Goal: Information Seeking & Learning: Learn about a topic

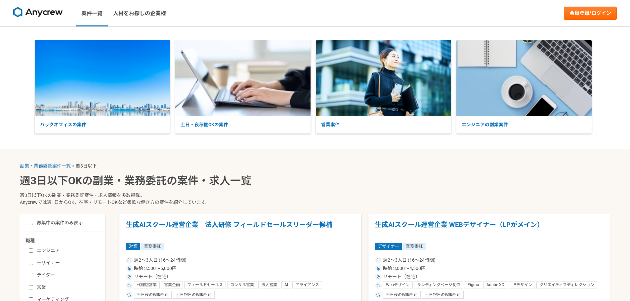
select select "3"
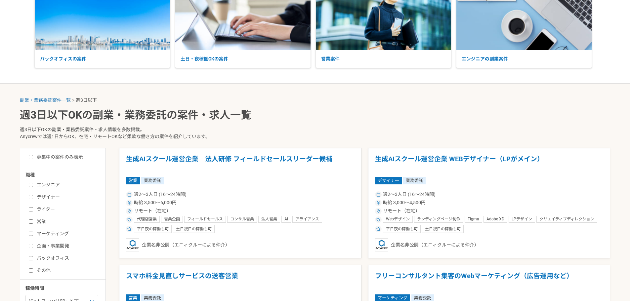
scroll to position [66, 0]
click at [235, 156] on h1 "生成AIスクール運営企業　法人研修 フィールドセールスリーダー候補" at bounding box center [240, 163] width 228 height 17
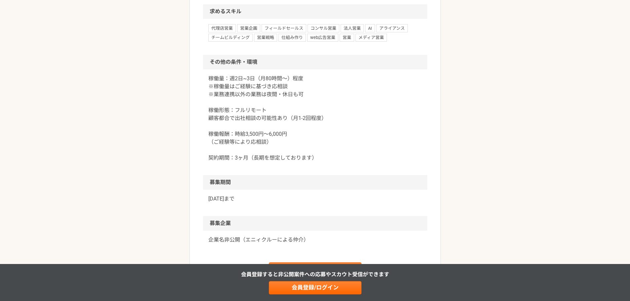
scroll to position [760, 0]
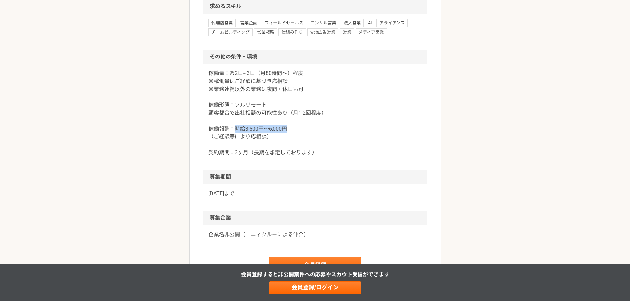
drag, startPoint x: 236, startPoint y: 142, endPoint x: 292, endPoint y: 142, distance: 56.5
click at [292, 142] on p "稼働量：週2日~3日（月80時間〜）程度 ※稼働量はご経験に基づき応相談 ※業務連携以外の業務は夜間・休日も可 稼働形態：フルリモート 顧客都合で出社相談の可…" at bounding box center [315, 112] width 214 height 87
copy p "時給3,500円〜6,000円"
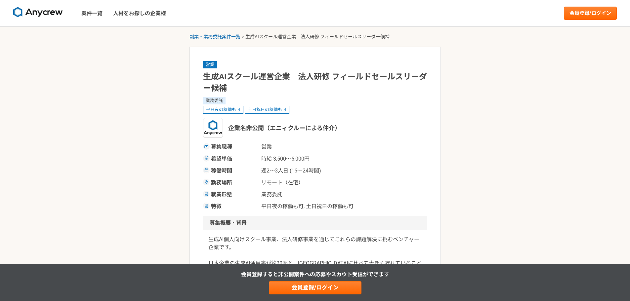
select select "3"
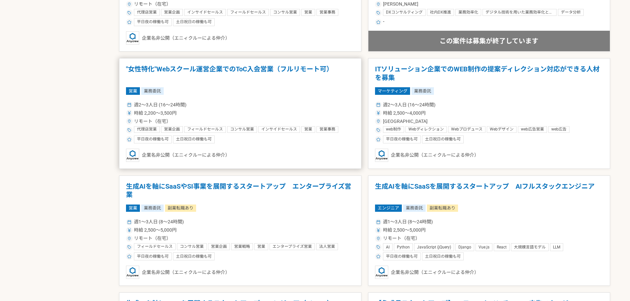
scroll to position [628, 0]
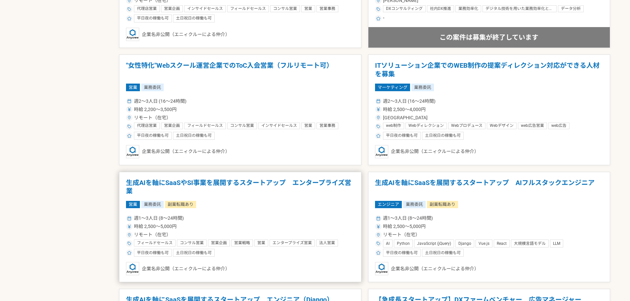
click at [250, 184] on h1 "生成AIを軸にSaaSやSI事業を展開するスタートアップ　エンタープライズ営業" at bounding box center [240, 187] width 228 height 17
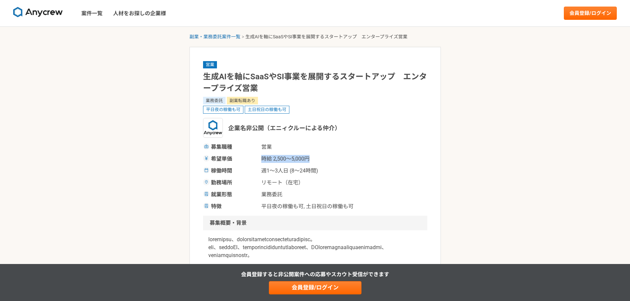
drag, startPoint x: 262, startPoint y: 158, endPoint x: 319, endPoint y: 159, distance: 57.2
click at [319, 159] on span "時給 2,500〜5,000円" at bounding box center [294, 159] width 66 height 8
copy span "時給 2,500〜5,000円"
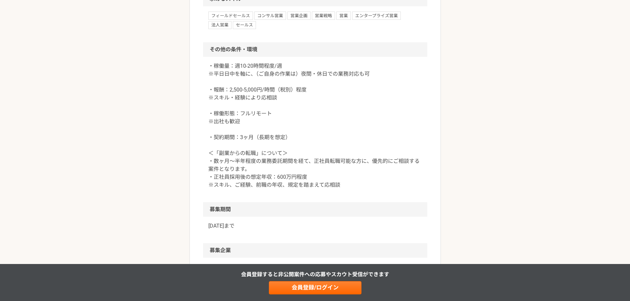
scroll to position [760, 0]
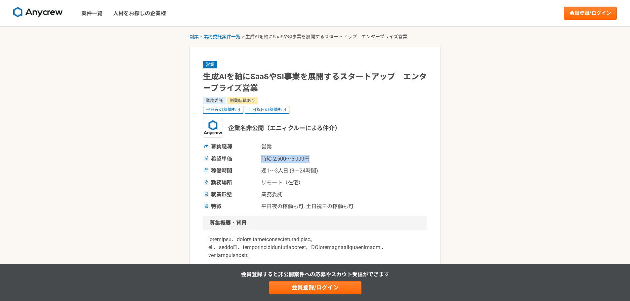
select select "3"
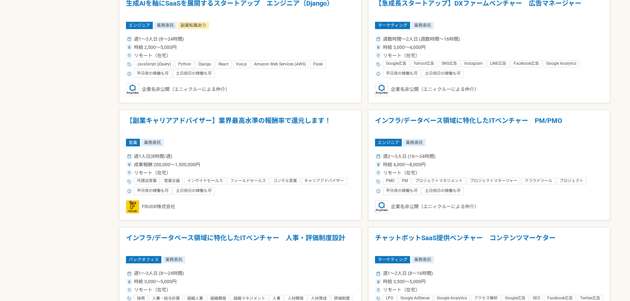
scroll to position [929, 0]
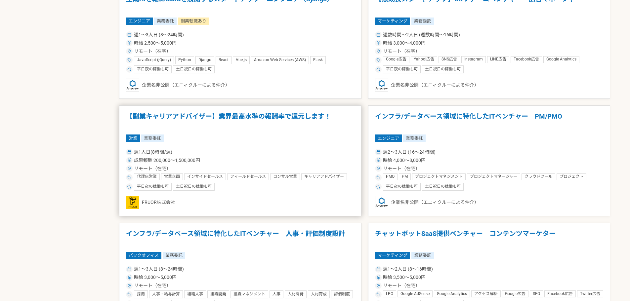
click at [227, 116] on h1 "【副業キャリアアドバイザー】業界最高水準の報酬率で還元します！" at bounding box center [240, 120] width 228 height 17
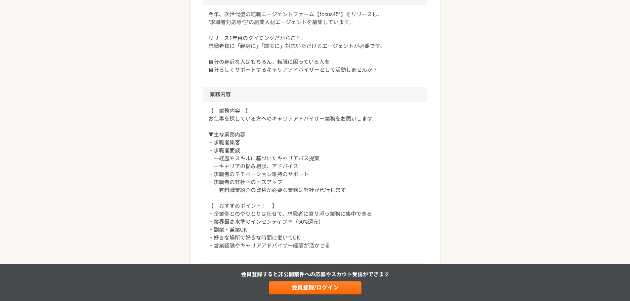
scroll to position [231, 0]
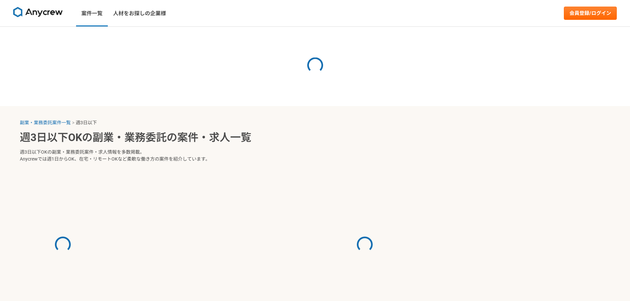
select select "3"
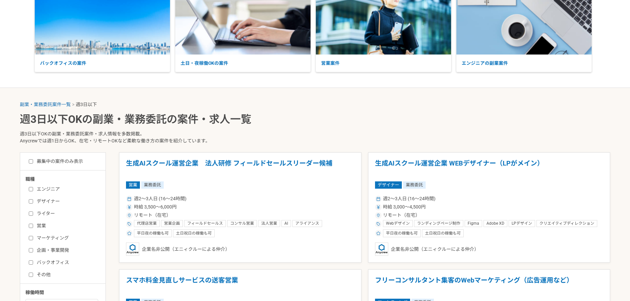
scroll to position [66, 0]
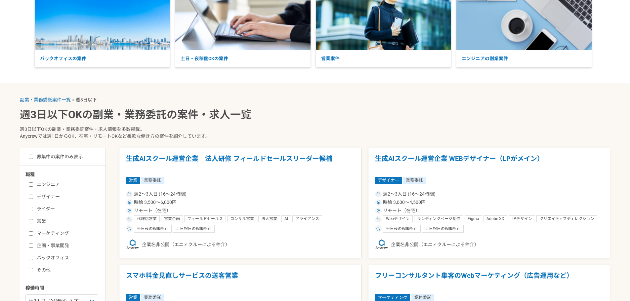
click at [40, 223] on label "営業" at bounding box center [67, 221] width 76 height 7
click at [33, 223] on input "営業" at bounding box center [31, 221] width 4 height 4
checkbox input "true"
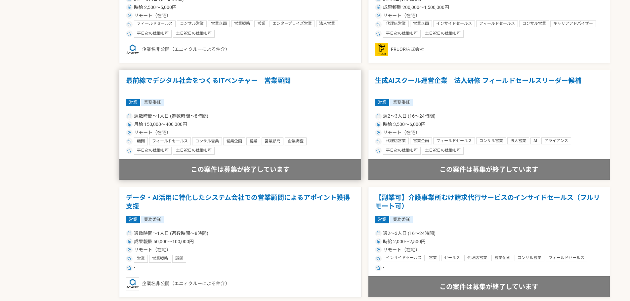
scroll to position [529, 0]
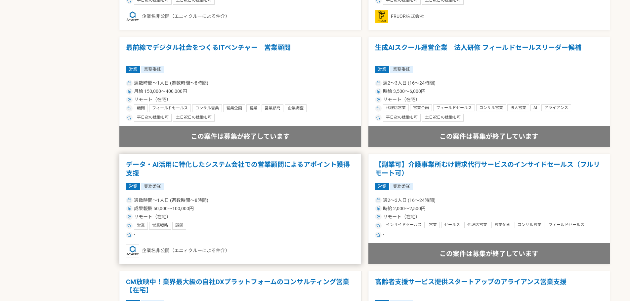
click at [263, 164] on h1 "データ・AI活用に特化したシステム会社での営業顧問によるアポイント獲得支援" at bounding box center [240, 169] width 228 height 17
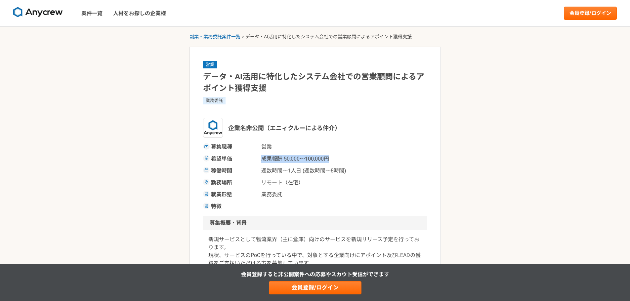
drag, startPoint x: 262, startPoint y: 158, endPoint x: 331, endPoint y: 157, distance: 69.1
click at [331, 157] on div "希望単価 成果報酬 50,000〜100,000円" at bounding box center [315, 159] width 224 height 8
copy span "成果報酬 50,000〜100,000円"
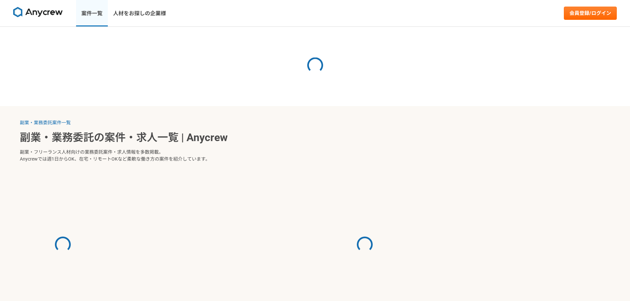
select select "3"
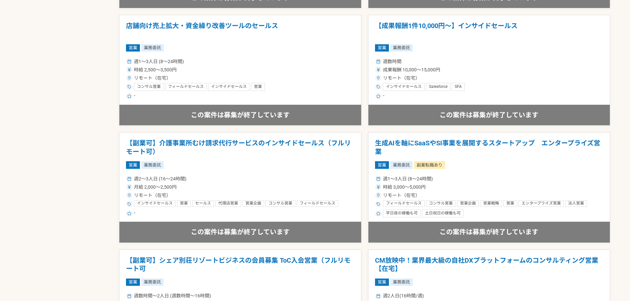
scroll to position [904, 0]
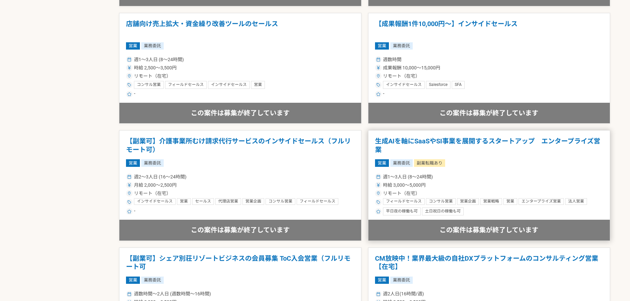
click at [430, 141] on h1 "生成AIを軸にSaaSやSI事業を展開するスタートアップ　エンタープライズ営業" at bounding box center [489, 145] width 228 height 17
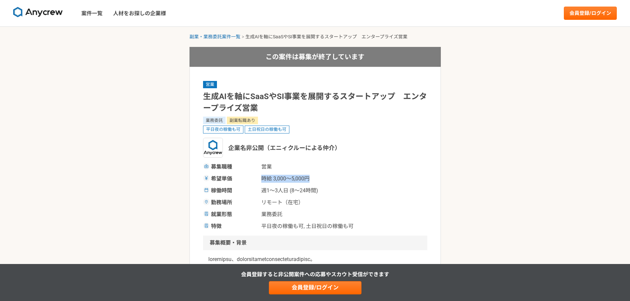
drag, startPoint x: 260, startPoint y: 177, endPoint x: 314, endPoint y: 180, distance: 54.0
click at [314, 180] on div "希望単価 時給 3,000〜5,000円" at bounding box center [315, 179] width 224 height 8
copy span "時給 3,000〜5,000円"
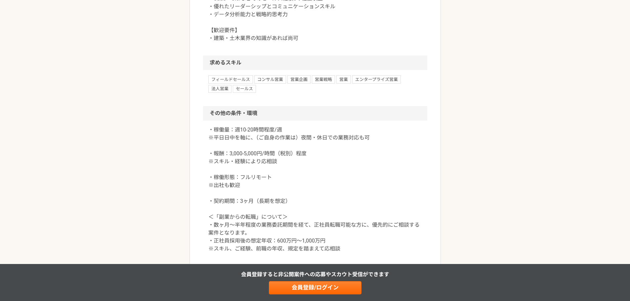
scroll to position [727, 0]
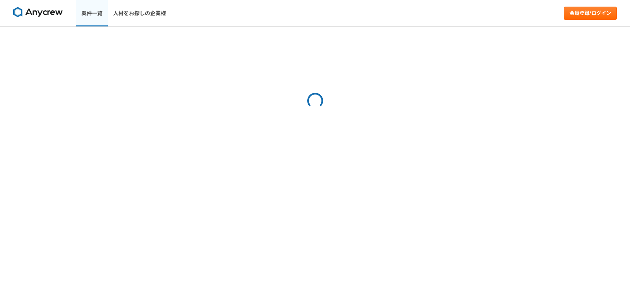
select select "3"
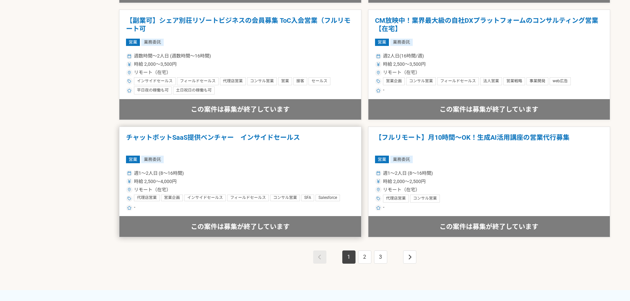
scroll to position [1130, 0]
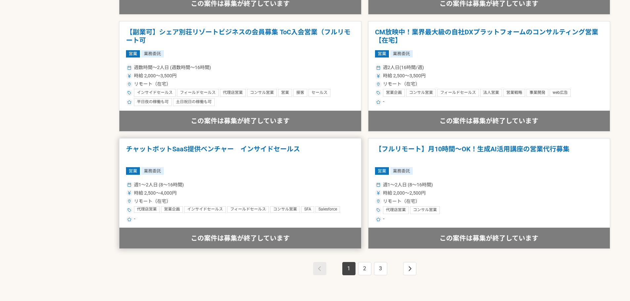
click at [253, 149] on h1 "チャットボットSaaS提供ベンチャー　インサイドセールス" at bounding box center [240, 153] width 228 height 17
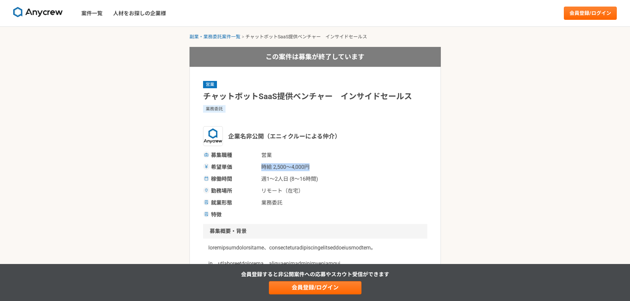
drag, startPoint x: 259, startPoint y: 166, endPoint x: 314, endPoint y: 166, distance: 54.9
click at [314, 166] on div "希望単価 時給 2,500〜4,000円" at bounding box center [315, 167] width 224 height 8
copy span "時給 2,500〜4,000円"
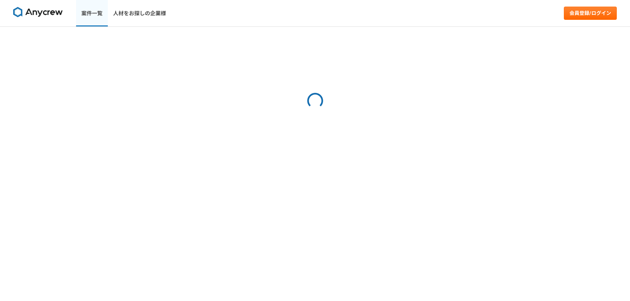
select select "3"
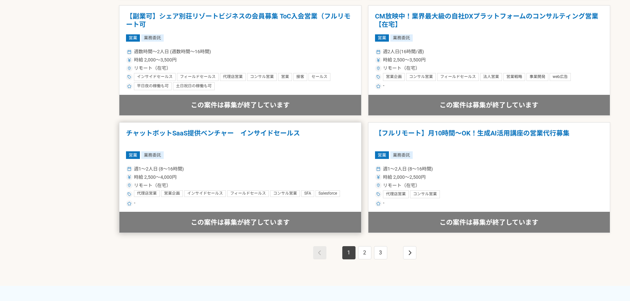
scroll to position [1157, 0]
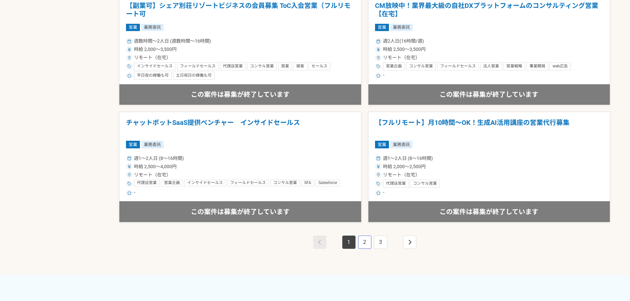
click at [365, 240] on link "2" at bounding box center [364, 242] width 13 height 13
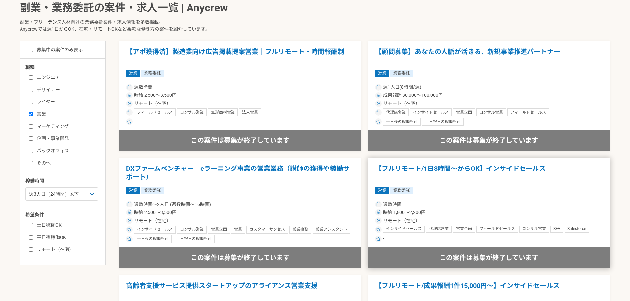
scroll to position [198, 0]
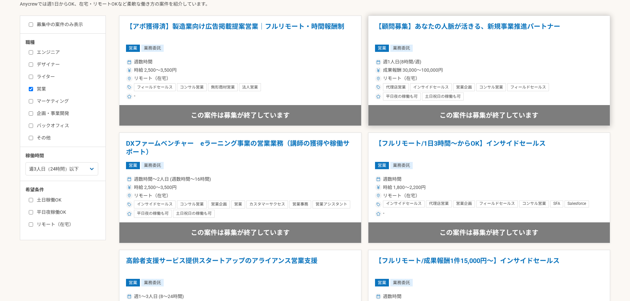
click at [433, 27] on h1 "【顧問募集】あなたの人脈が活きる、新規事業推進パートナー" at bounding box center [489, 30] width 228 height 17
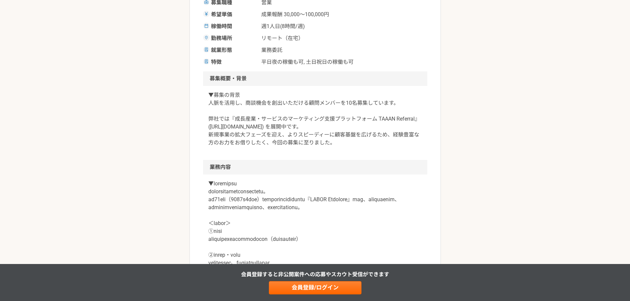
scroll to position [132, 0]
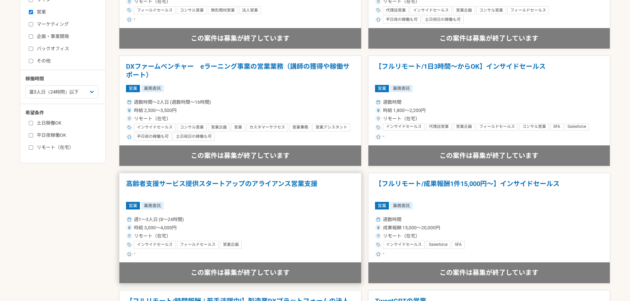
scroll to position [313, 0]
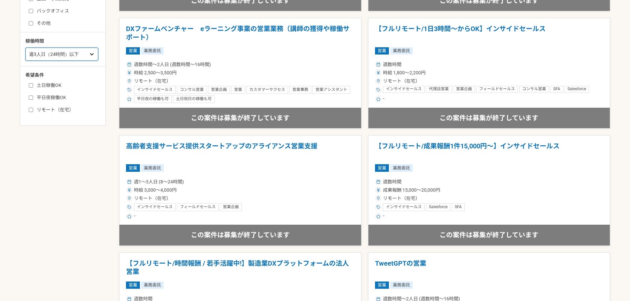
click at [76, 57] on select "週1人日（8時間）以下 週2人日（16時間）以下 週3人日（24時間）以下 週4人日（32時間）以下 週5人日（40時間）以下" at bounding box center [61, 54] width 73 height 13
select select "4"
click at [25, 61] on select "週1人日（8時間）以下 週2人日（16時間）以下 週3人日（24時間）以下 週4人日（32時間）以下 週5人日（40時間）以下" at bounding box center [61, 54] width 73 height 13
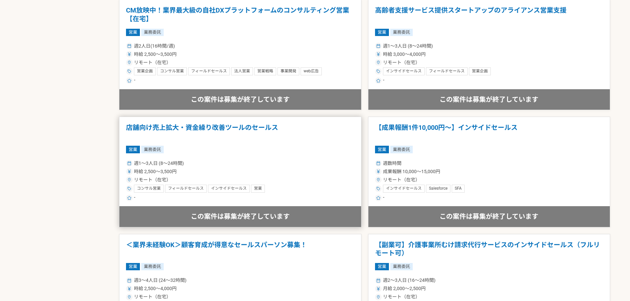
scroll to position [892, 0]
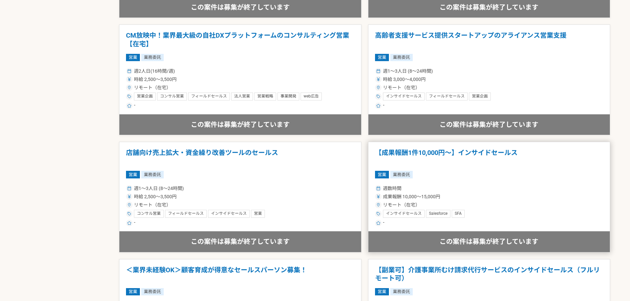
click at [420, 154] on h1 "【成果報酬1件10,000円〜】インサイドセールス" at bounding box center [489, 157] width 228 height 17
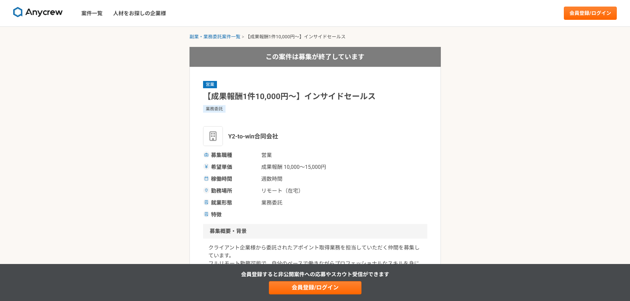
select select "4"
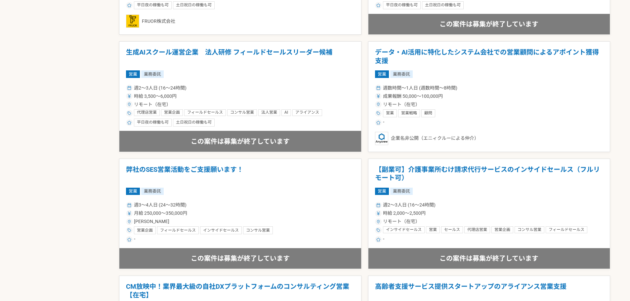
scroll to position [661, 0]
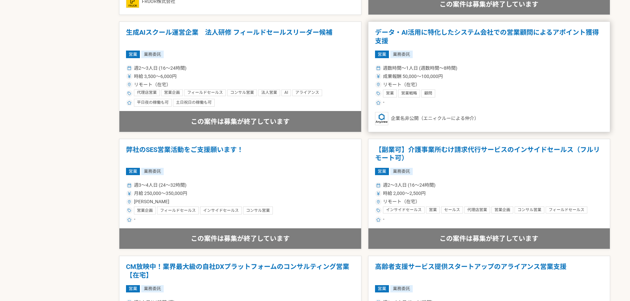
click at [451, 33] on h1 "データ・AI活用に特化したシステム会社での営業顧問によるアポイント獲得支援" at bounding box center [489, 36] width 228 height 17
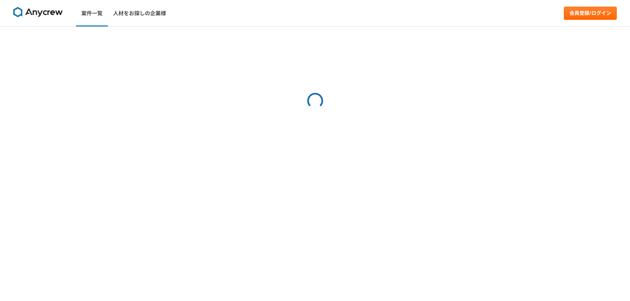
select select "4"
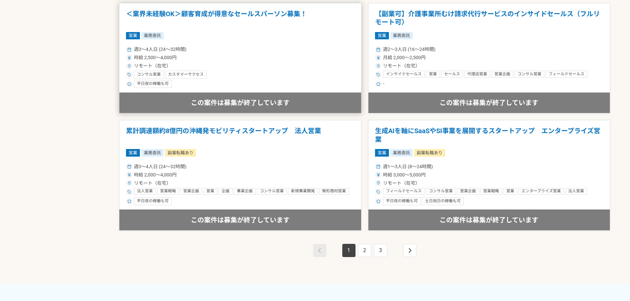
scroll to position [1157, 0]
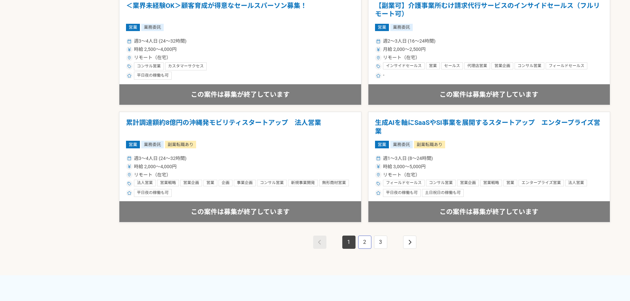
click at [368, 242] on link "2" at bounding box center [364, 242] width 13 height 13
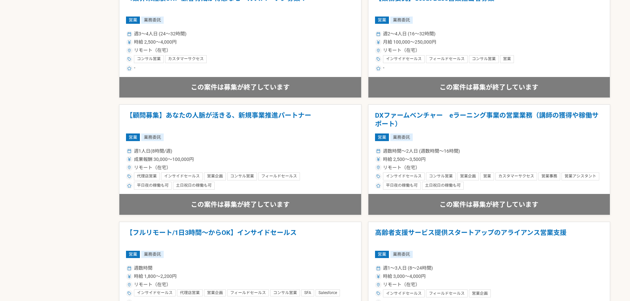
scroll to position [595, 0]
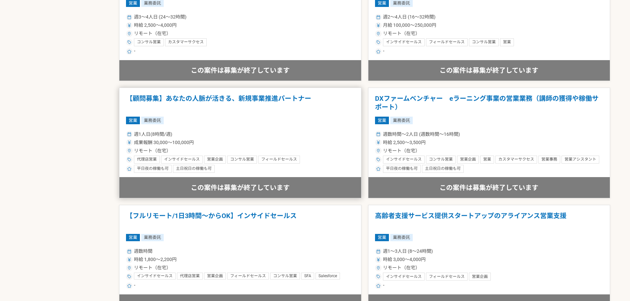
click at [215, 96] on h1 "【顧問募集】あなたの人脈が活きる、新規事業推進パートナー" at bounding box center [240, 103] width 228 height 17
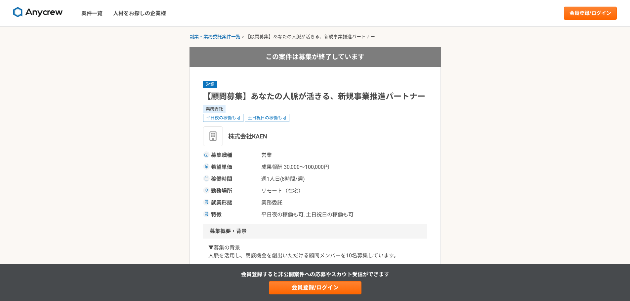
click at [263, 165] on span "成果報酬 30,000〜100,000円" at bounding box center [295, 167] width 68 height 8
drag, startPoint x: 262, startPoint y: 165, endPoint x: 335, endPoint y: 166, distance: 72.7
click at [335, 166] on div "希望単価 成果報酬 30,000〜100,000円" at bounding box center [315, 167] width 224 height 8
copy span "成果報酬 30,000〜100,000円"
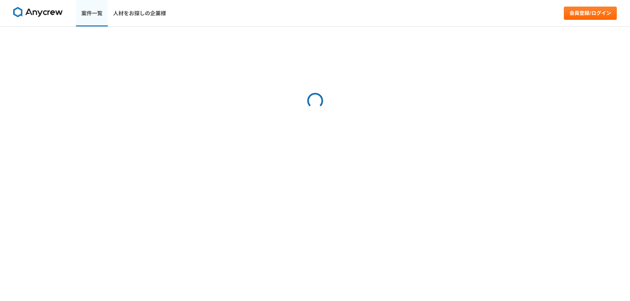
select select "4"
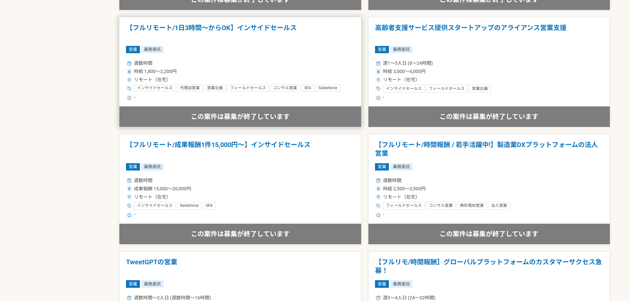
scroll to position [793, 0]
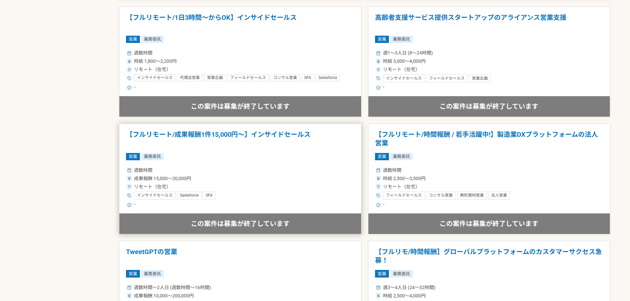
click at [264, 134] on h1 "【フルリモート/成果報酬1件15,000円〜】インサイドセールス" at bounding box center [240, 139] width 228 height 17
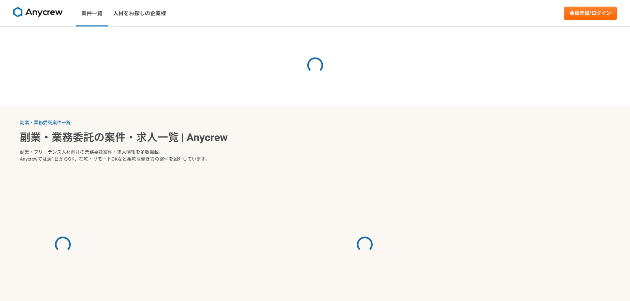
select select "4"
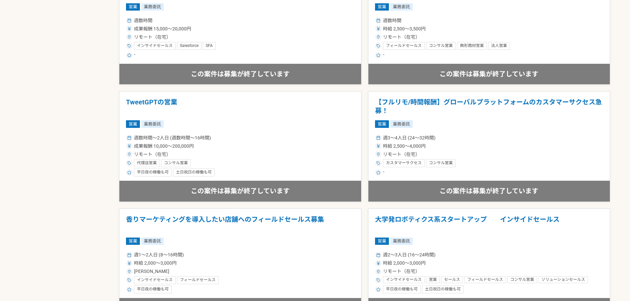
scroll to position [947, 0]
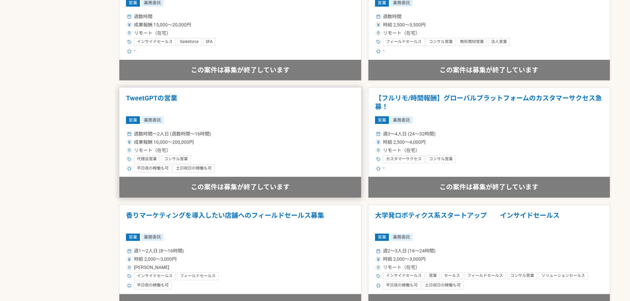
click at [155, 96] on h1 "TweetGPTの営業" at bounding box center [240, 102] width 228 height 17
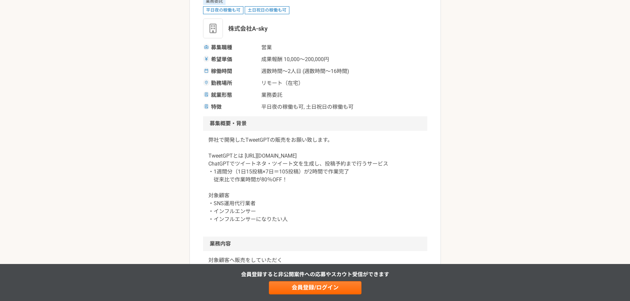
scroll to position [132, 0]
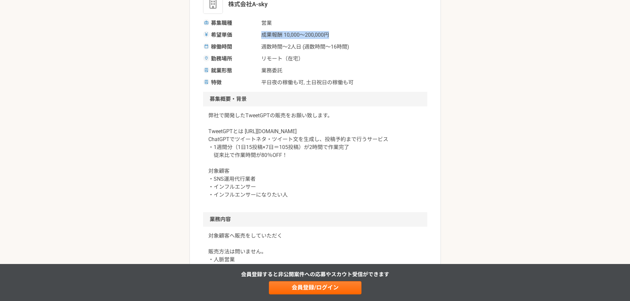
drag, startPoint x: 263, startPoint y: 34, endPoint x: 338, endPoint y: 34, distance: 75.7
click at [338, 34] on div "希望単価 成果報酬 10,000〜200,000円" at bounding box center [315, 35] width 224 height 8
copy span "成果報酬 10,000〜200,000円"
